Goal: Find specific page/section

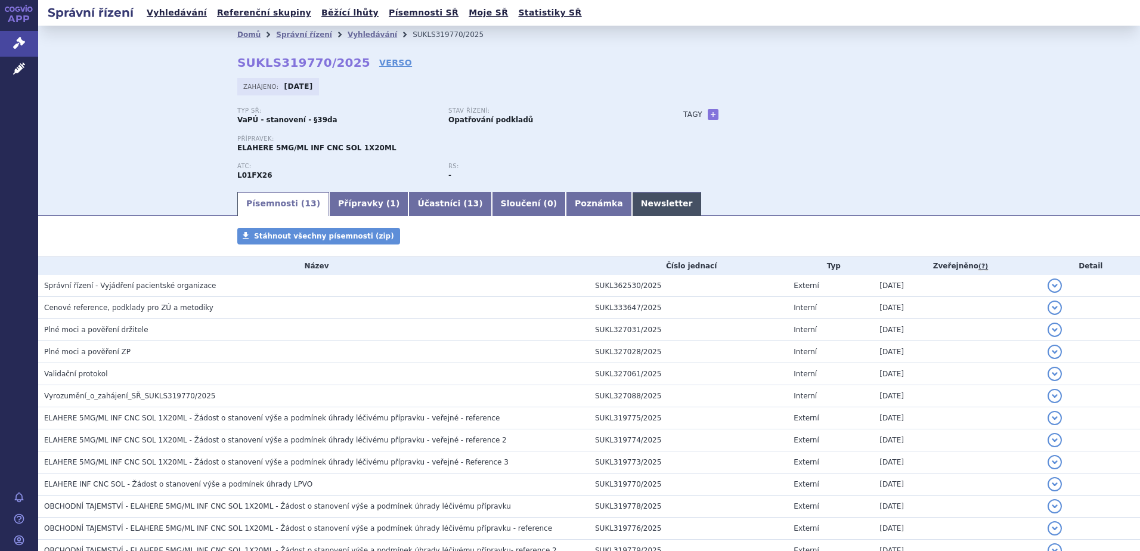
click at [632, 200] on link "Newsletter" at bounding box center [667, 204] width 70 height 24
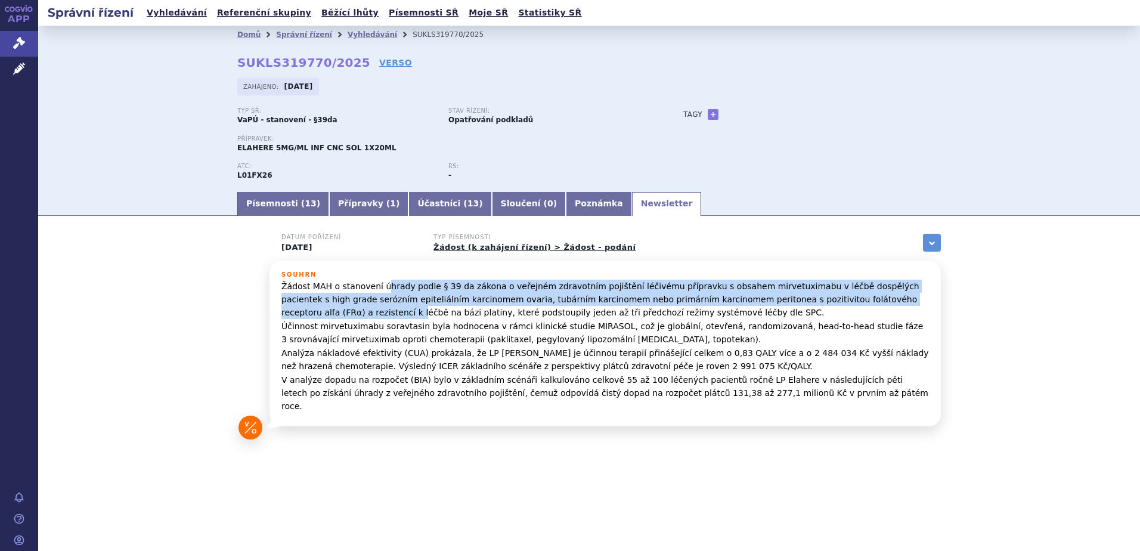
drag, startPoint x: 420, startPoint y: 285, endPoint x: 882, endPoint y: 296, distance: 462.6
click at [882, 296] on p "Žádost MAH o stanovení úhrady podle § 39 da zákona o veřejném zdravotním pojišt…" at bounding box center [604, 347] width 647 height 134
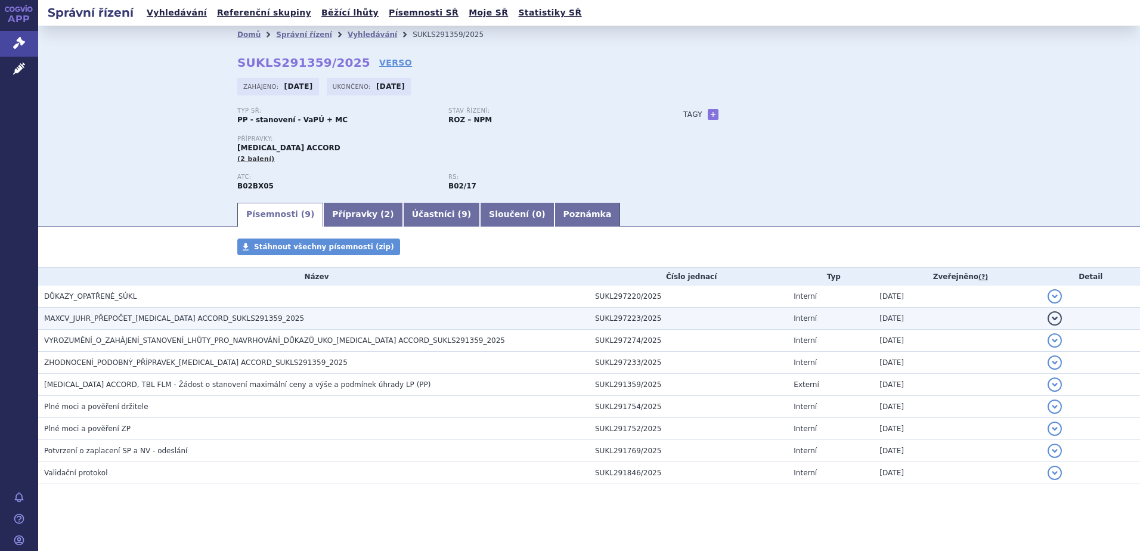
click at [209, 320] on span "MAXCV_JUHR_PŘEPOČET_ELTROMBOPAG ACCORD_SUKLS291359_2025" at bounding box center [174, 318] width 260 height 8
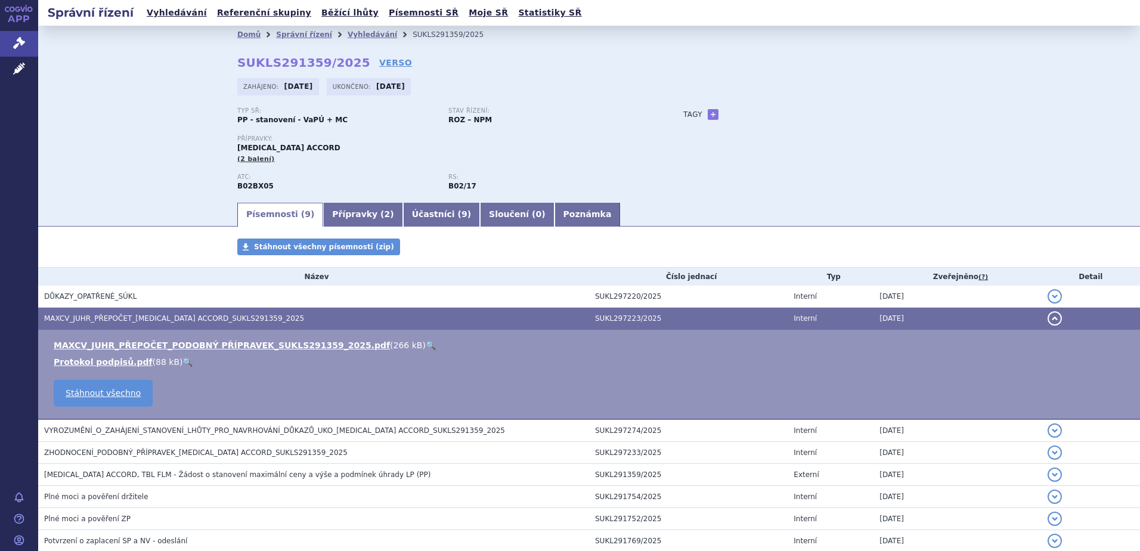
click at [426, 344] on link "🔍" at bounding box center [431, 345] width 10 height 10
